Goal: Navigation & Orientation: Find specific page/section

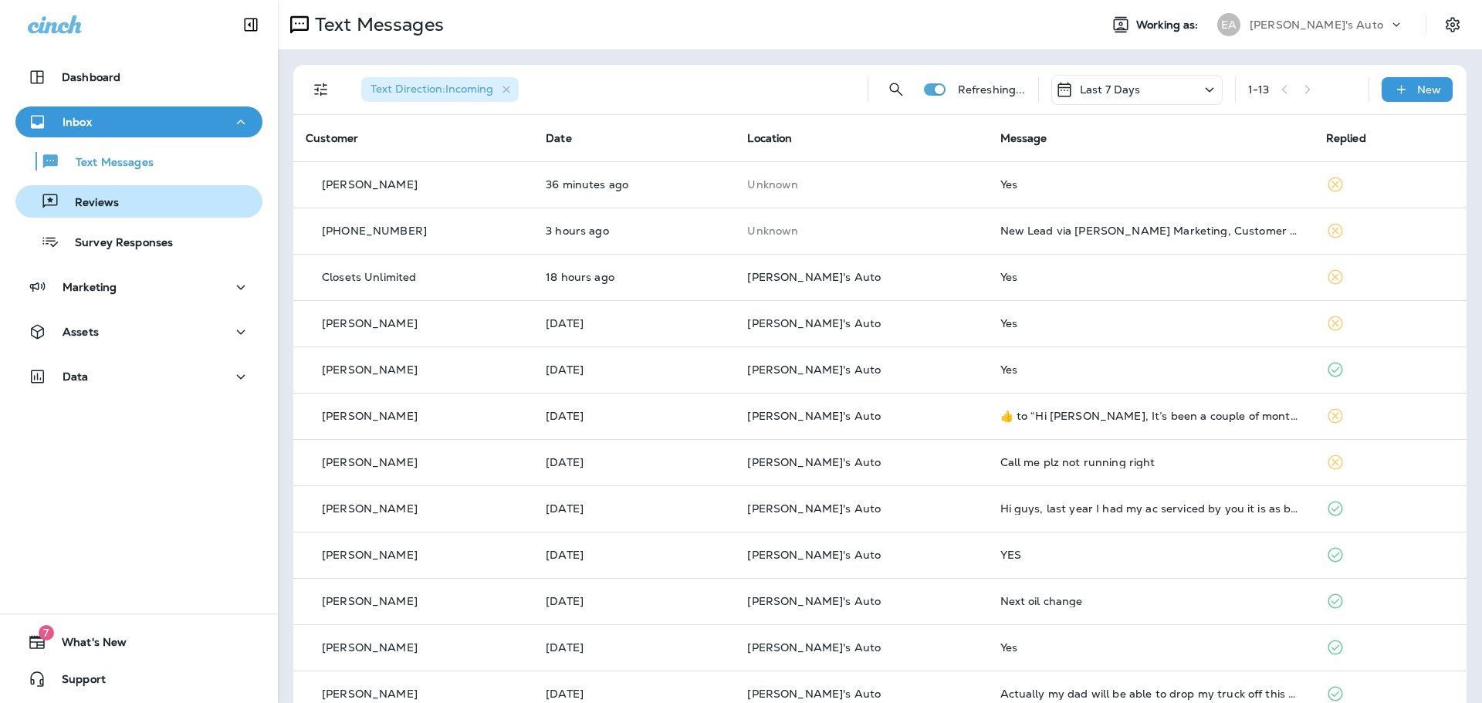
click at [89, 207] on p "Reviews" at bounding box center [88, 203] width 59 height 15
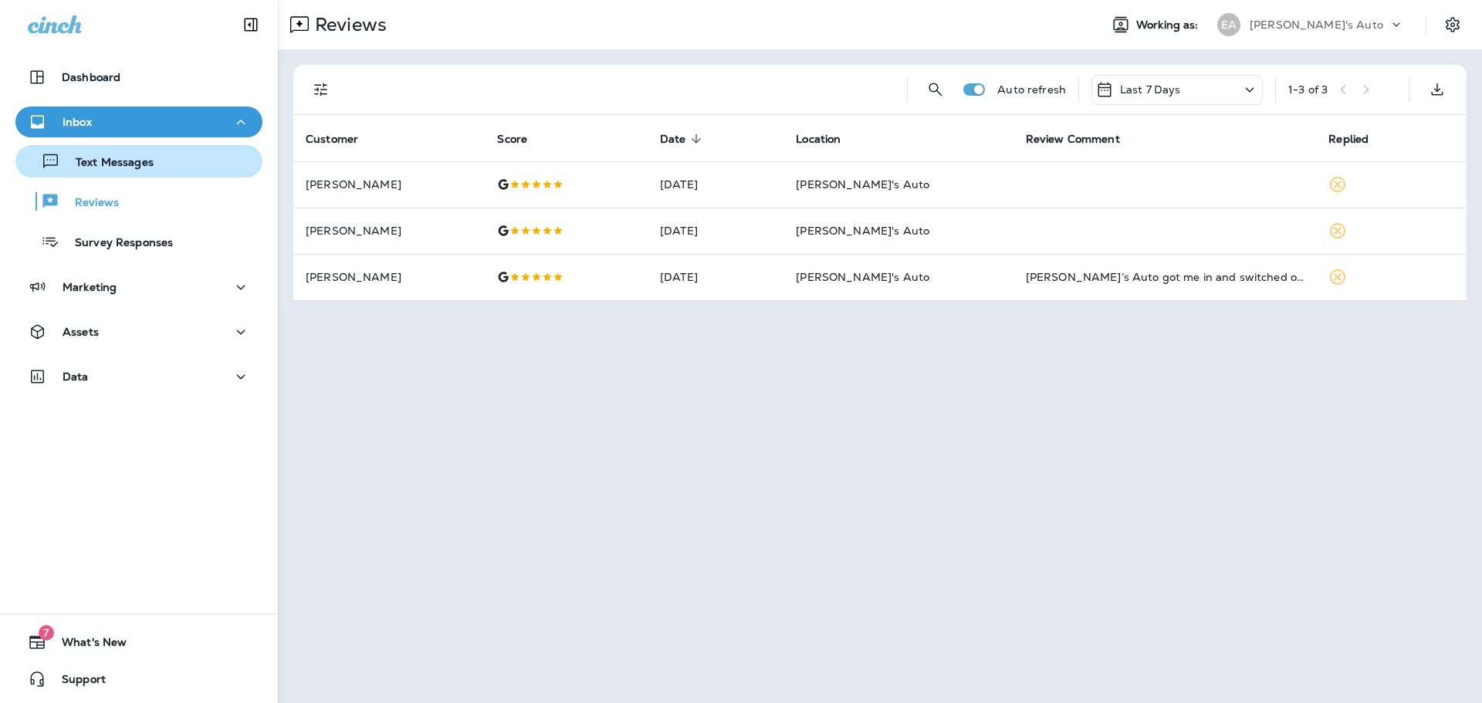
click at [106, 160] on p "Text Messages" at bounding box center [106, 163] width 93 height 15
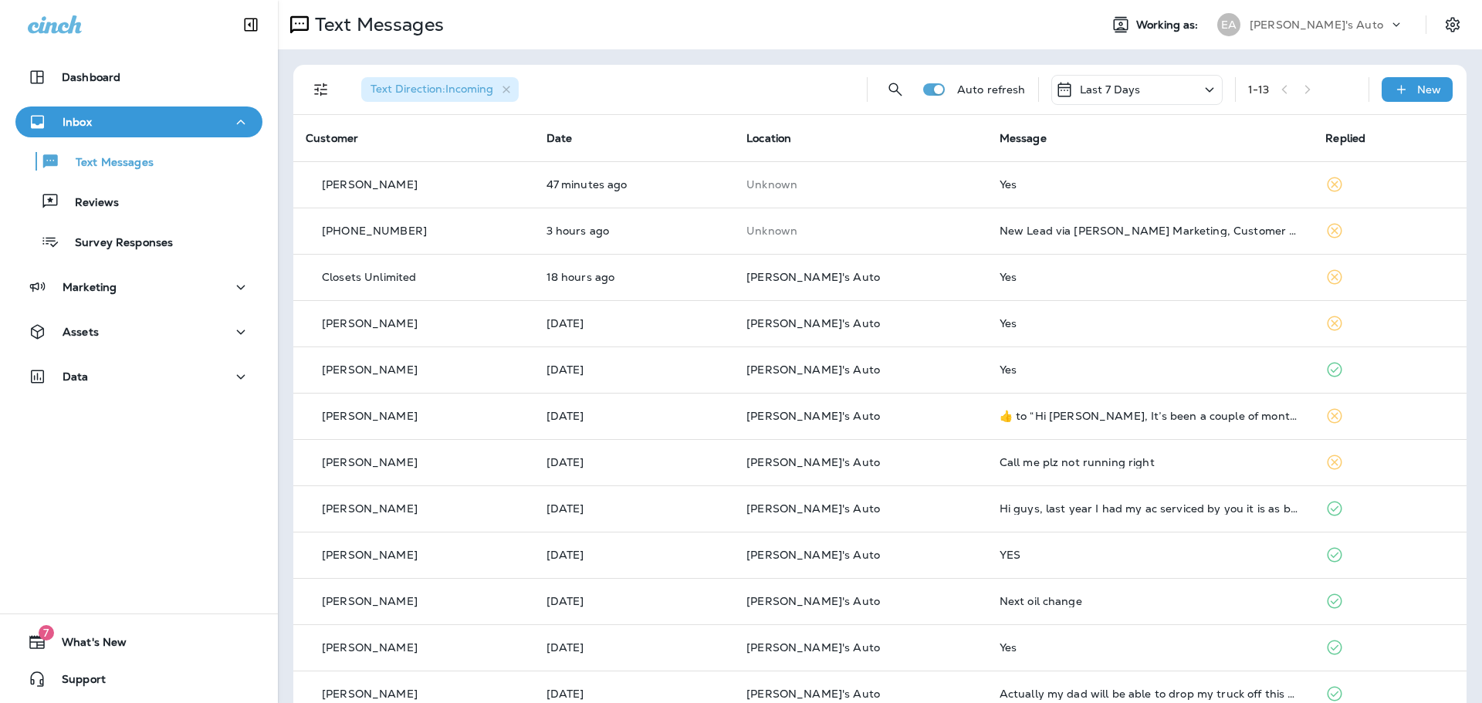
click at [15, 145] on button "Text Messages" at bounding box center [138, 161] width 247 height 32
